Goal: Task Accomplishment & Management: Manage account settings

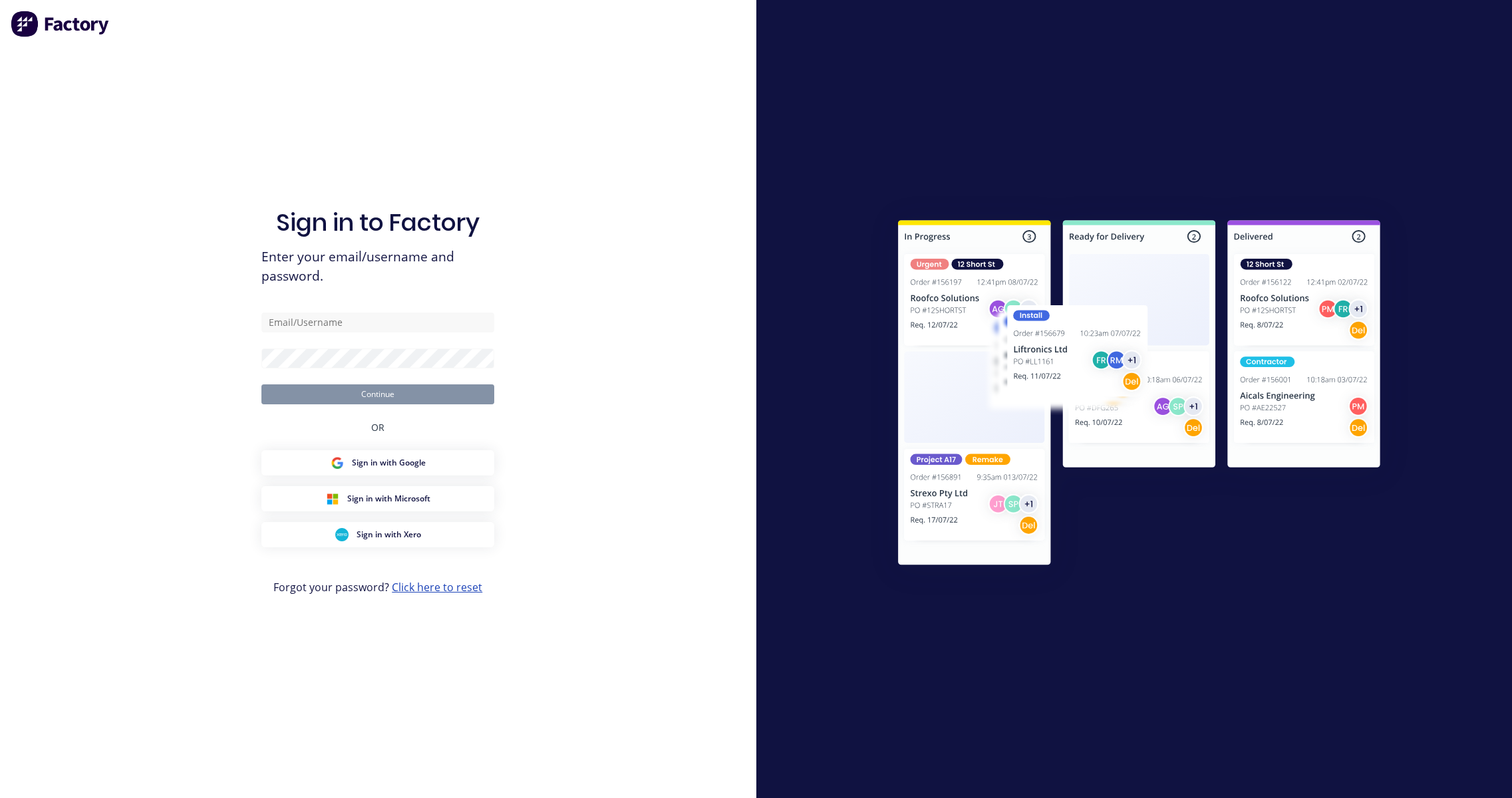
click at [478, 591] on link "Click here to reset" at bounding box center [437, 587] width 90 height 15
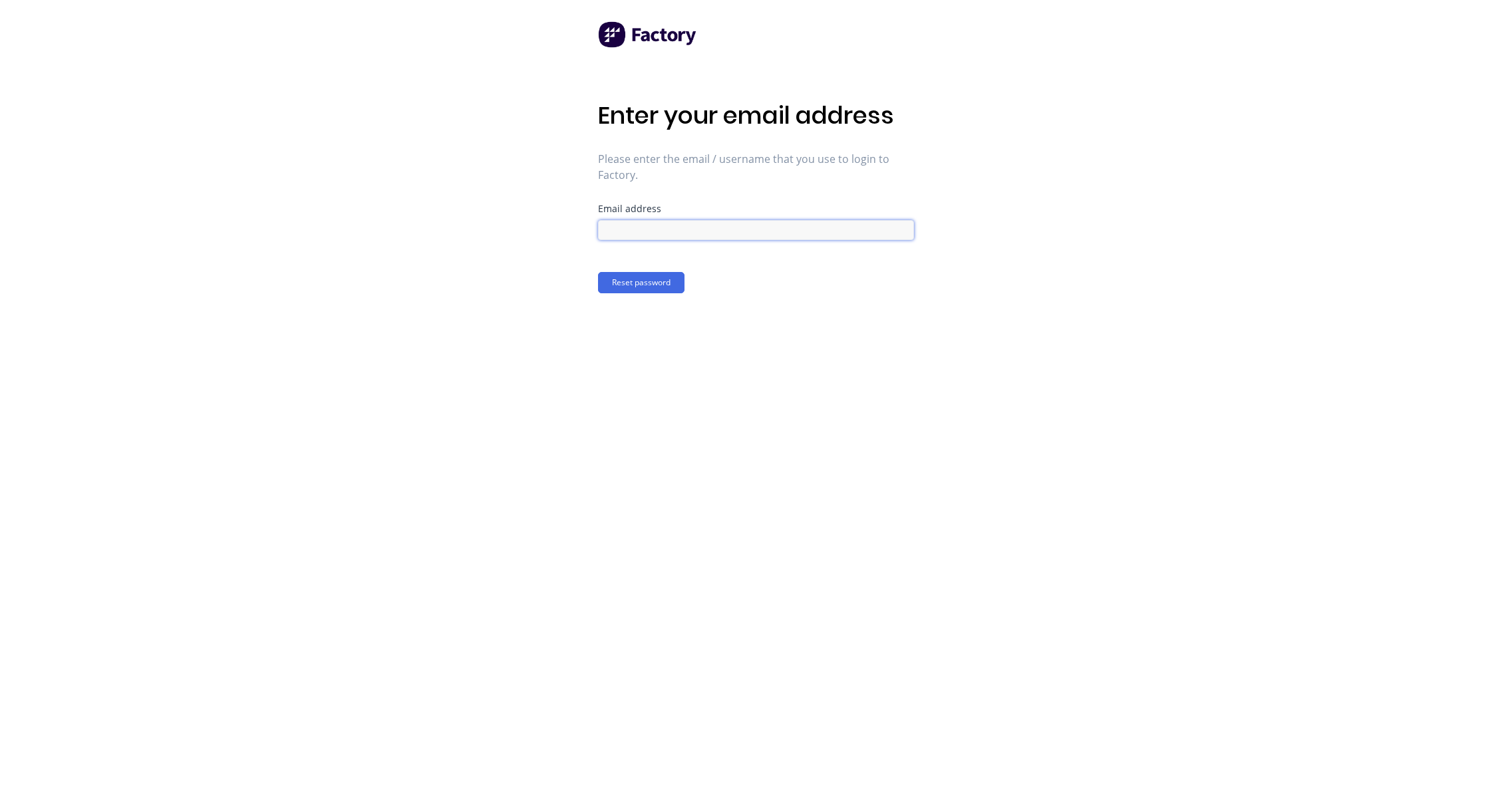
click at [690, 231] on input at bounding box center [756, 230] width 316 height 20
type input "karmela+default@factory.app"
click at [669, 283] on button "Reset password" at bounding box center [641, 283] width 86 height 21
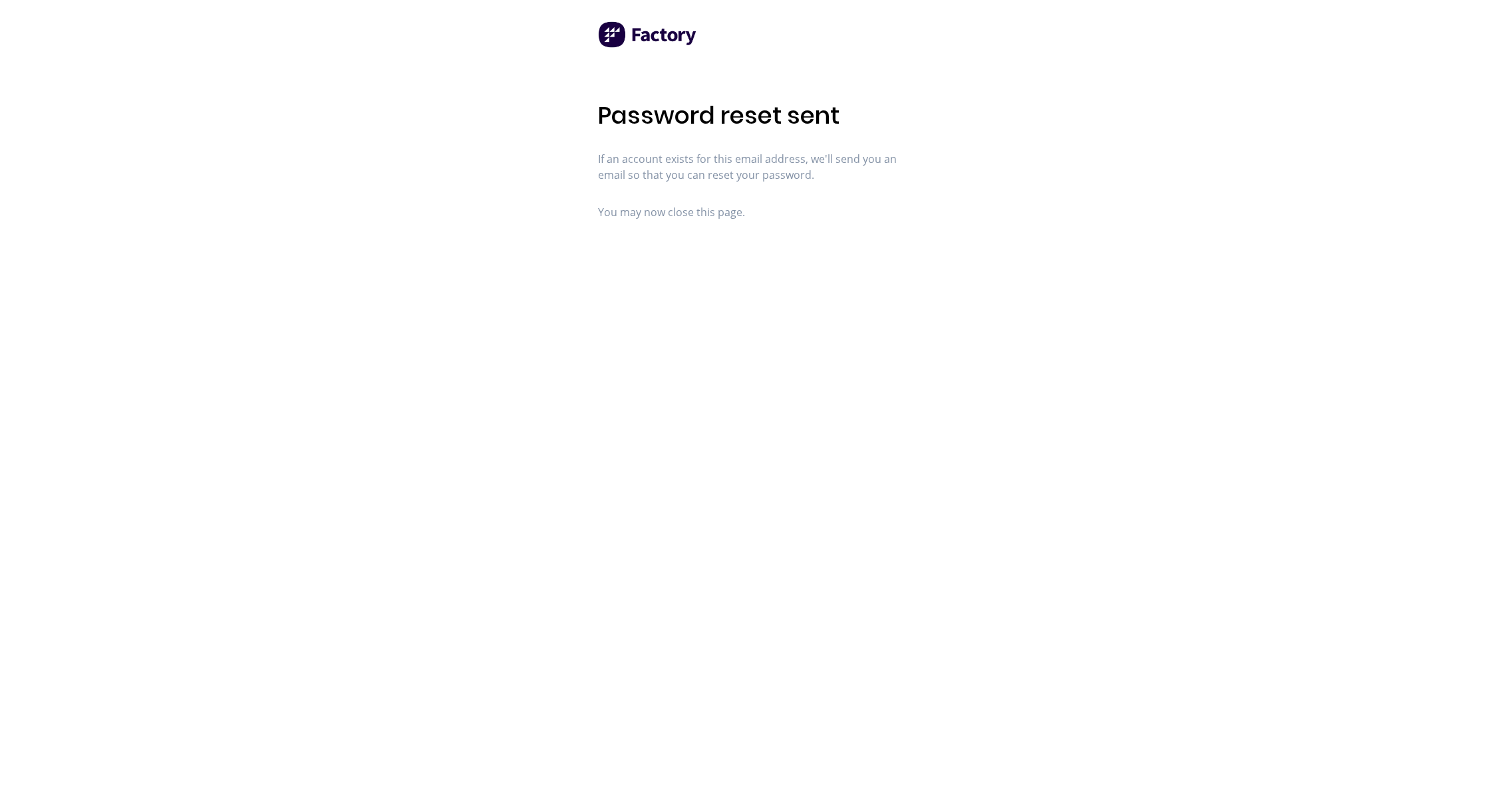
click at [969, 207] on div "Password reset sent If an account exists for this email address, we'll send you…" at bounding box center [756, 399] width 1512 height 798
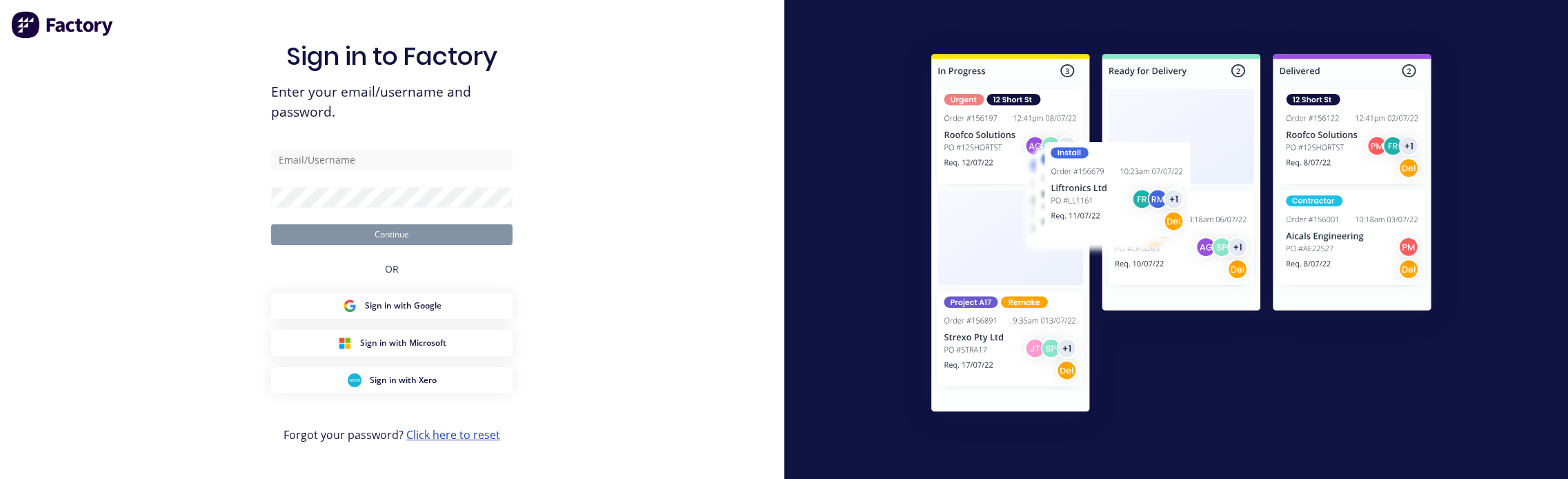
click at [451, 434] on link "Click here to reset" at bounding box center [453, 435] width 94 height 15
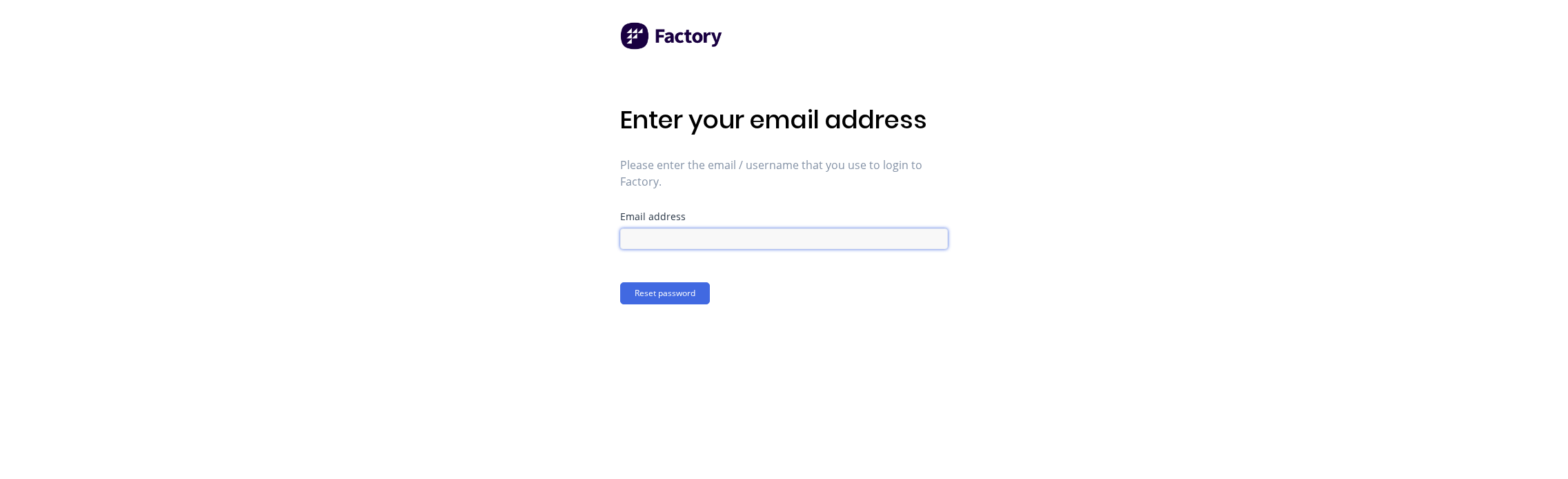
click at [680, 243] on input at bounding box center [784, 238] width 327 height 20
type input "karmela+default@factory.app"
click at [806, 244] on input "karmela+default@factory.app" at bounding box center [784, 238] width 327 height 20
click at [650, 312] on div "Enter your email address Please enter the email / username that you use to logi…" at bounding box center [784, 239] width 327 height 479
click at [650, 300] on button "Reset password" at bounding box center [665, 293] width 89 height 22
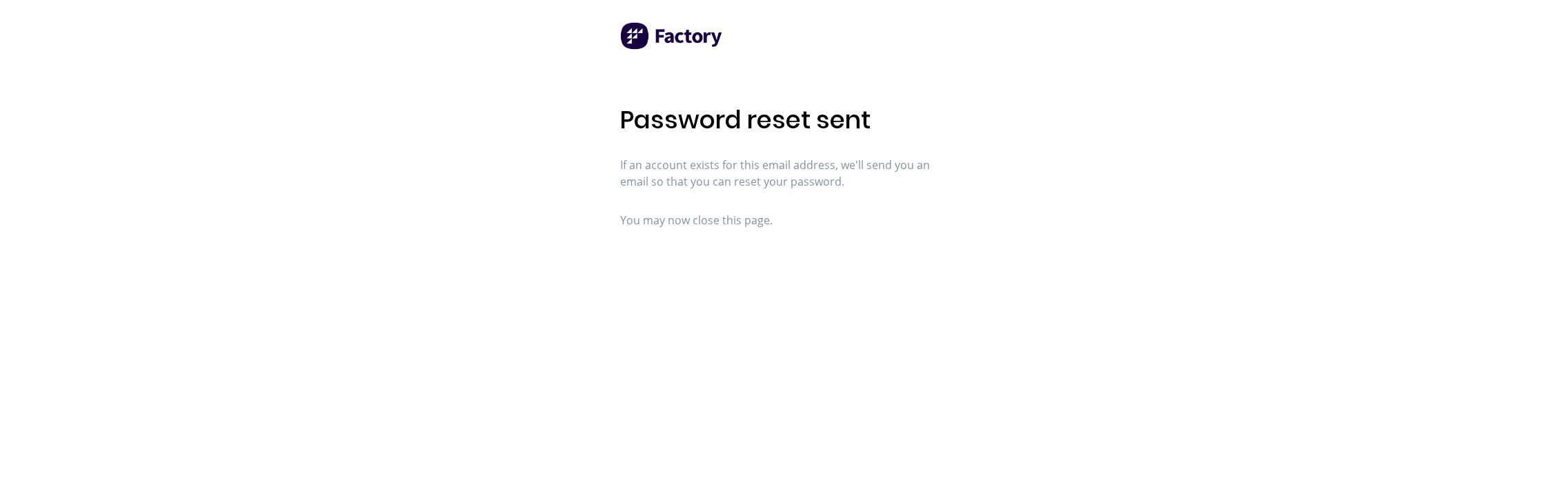
click at [197, 327] on div "Password reset sent If an account exists for this email address, we'll send you…" at bounding box center [784, 239] width 1568 height 479
click at [1515, 133] on div "Password reset sent If an account exists for this email address, we'll send you…" at bounding box center [784, 239] width 1568 height 479
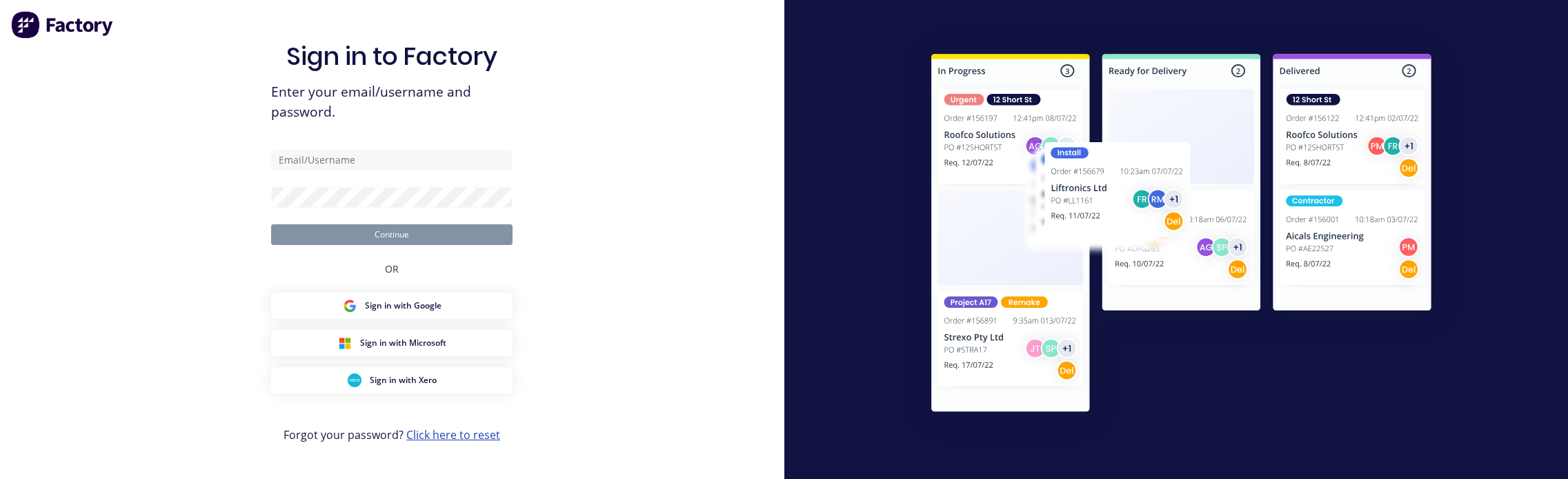
click at [442, 439] on link "Click here to reset" at bounding box center [453, 435] width 94 height 15
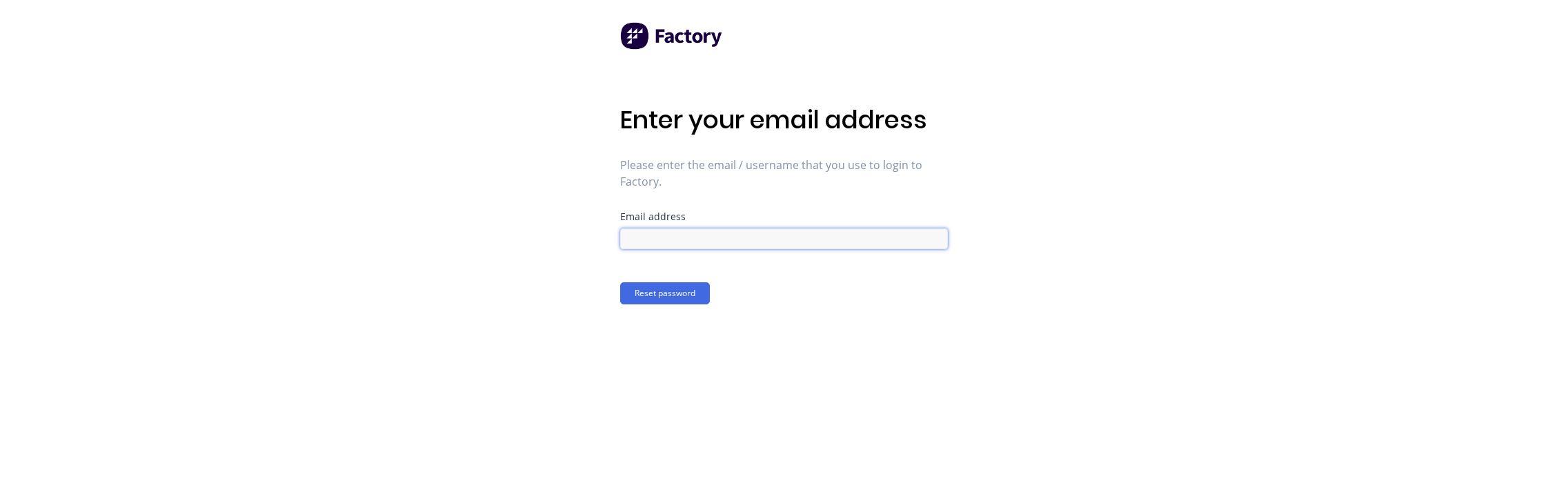
click at [687, 241] on input at bounding box center [784, 238] width 327 height 20
paste input "karmela+default@factory.app"
type input "karmela+default@factory.app"
click at [473, 282] on div "Enter your email address Please enter the email / username that you use to logi…" at bounding box center [784, 239] width 1568 height 479
click at [664, 290] on button "Reset password" at bounding box center [665, 293] width 89 height 22
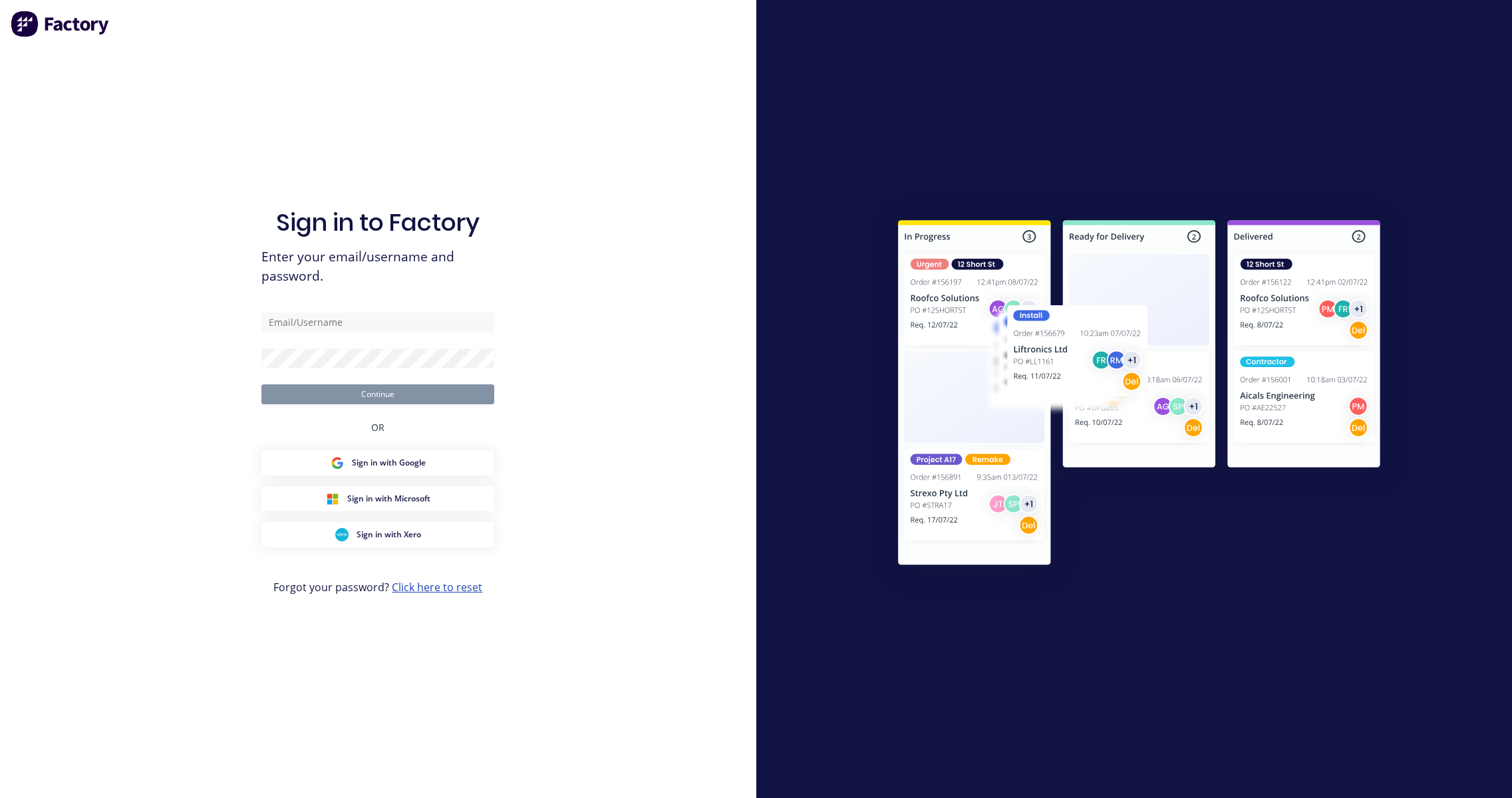
click at [442, 589] on link "Click here to reset" at bounding box center [437, 587] width 90 height 15
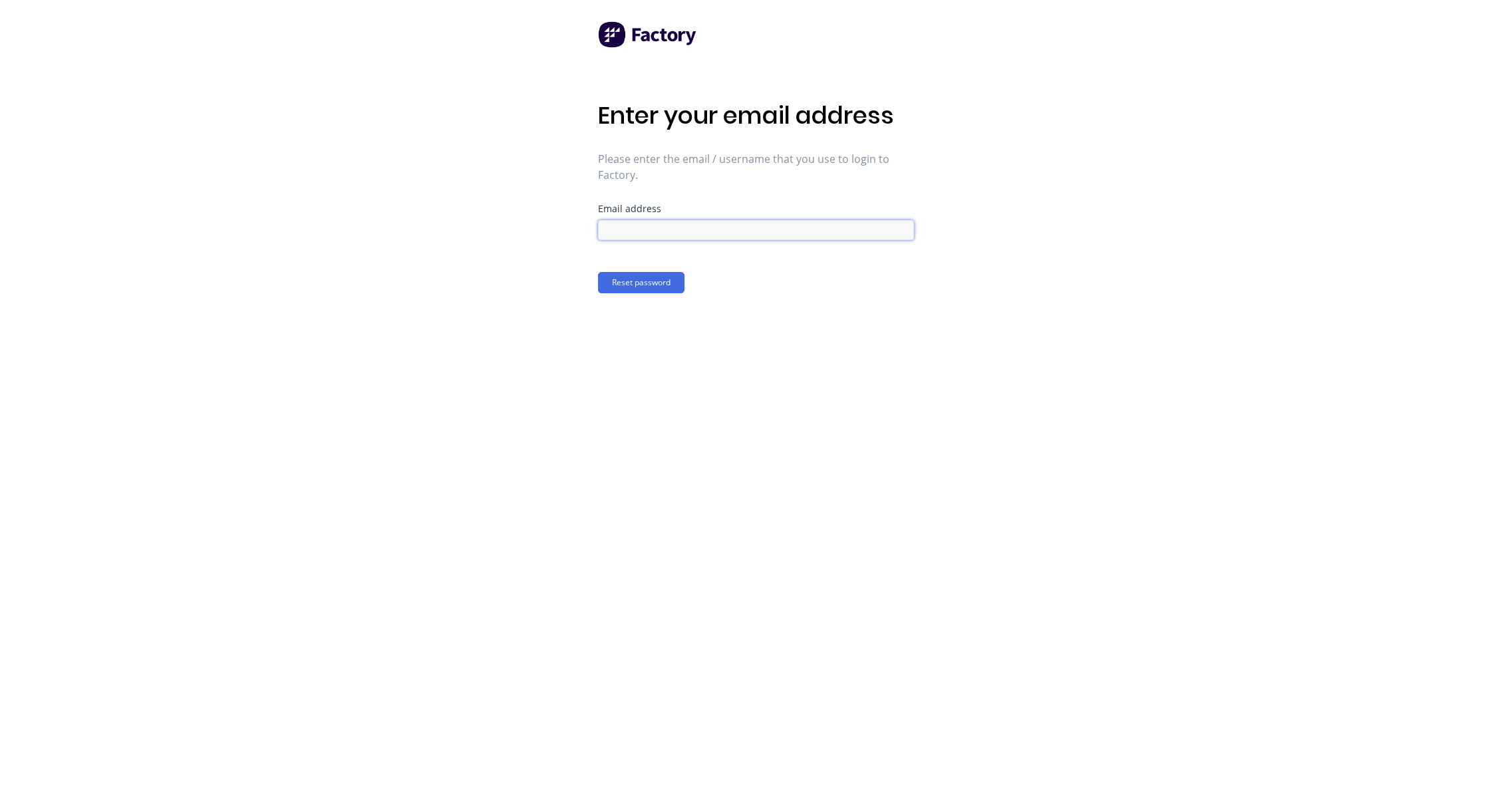
click at [689, 236] on input at bounding box center [756, 230] width 316 height 20
click at [805, 382] on div "Enter your email address Please enter the email / username that you use to logi…" at bounding box center [756, 399] width 316 height 798
click at [765, 236] on input "karmela+default@factory.app" at bounding box center [756, 230] width 316 height 20
type input "karmela+default@factory.app"
click at [861, 579] on div "Enter your email address Please enter the email / username that you use to logi…" at bounding box center [756, 399] width 316 height 798
